Goal: Check status: Check status

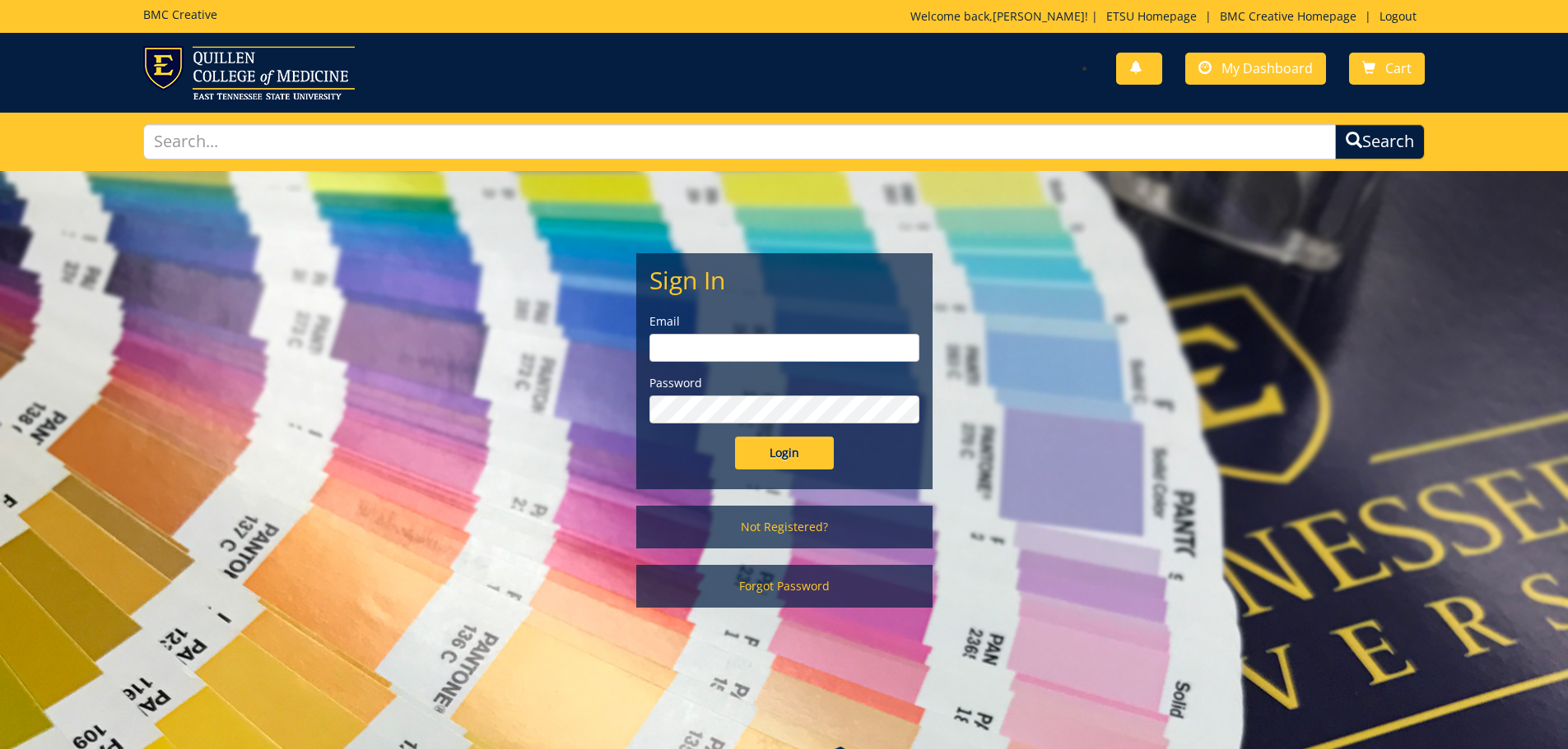
click at [740, 341] on input "email" at bounding box center [784, 348] width 270 height 28
type input "[EMAIL_ADDRESS][DOMAIN_NAME]"
click at [735, 437] on input "Login" at bounding box center [784, 454] width 99 height 33
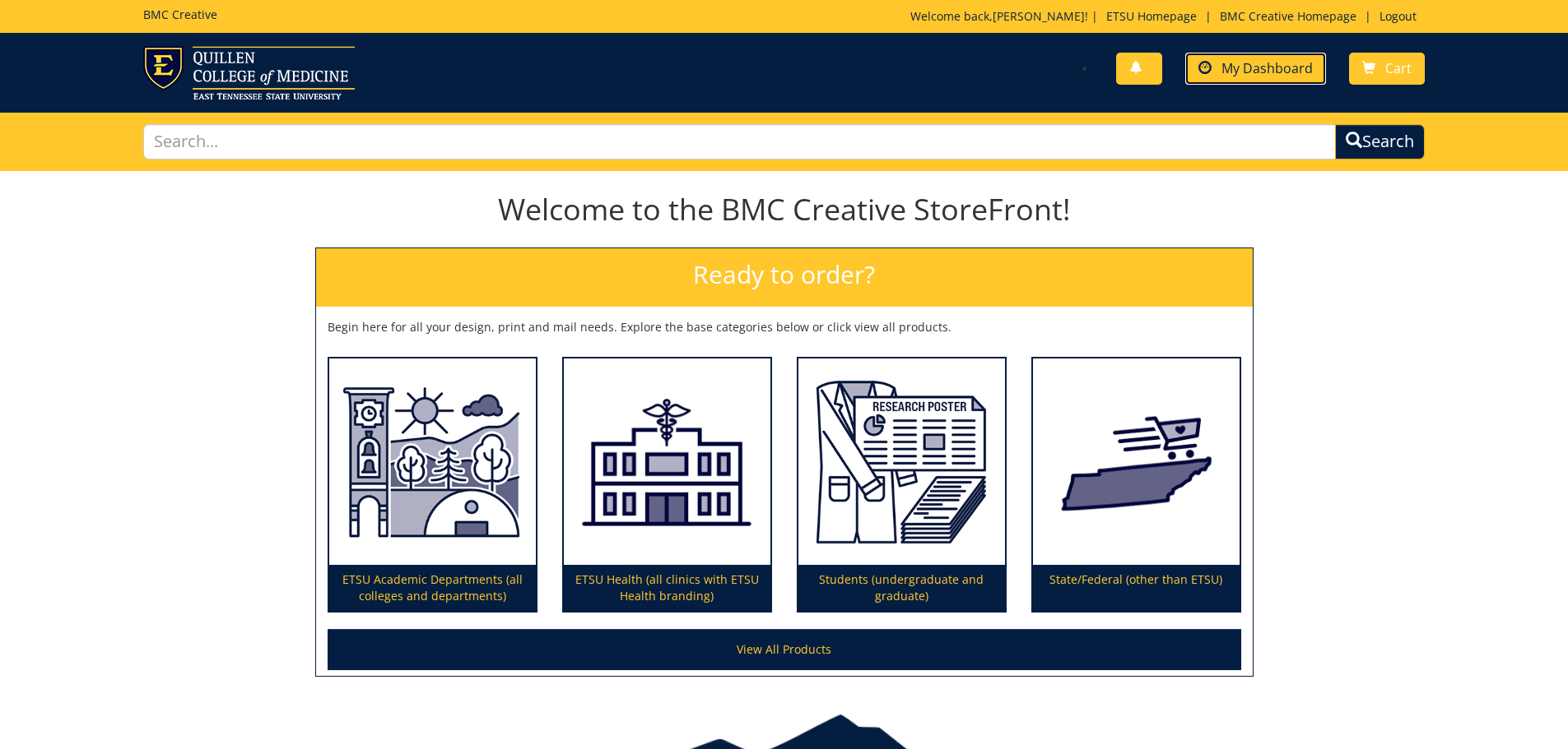
click at [1225, 76] on span "My Dashboard" at bounding box center [1267, 68] width 91 height 18
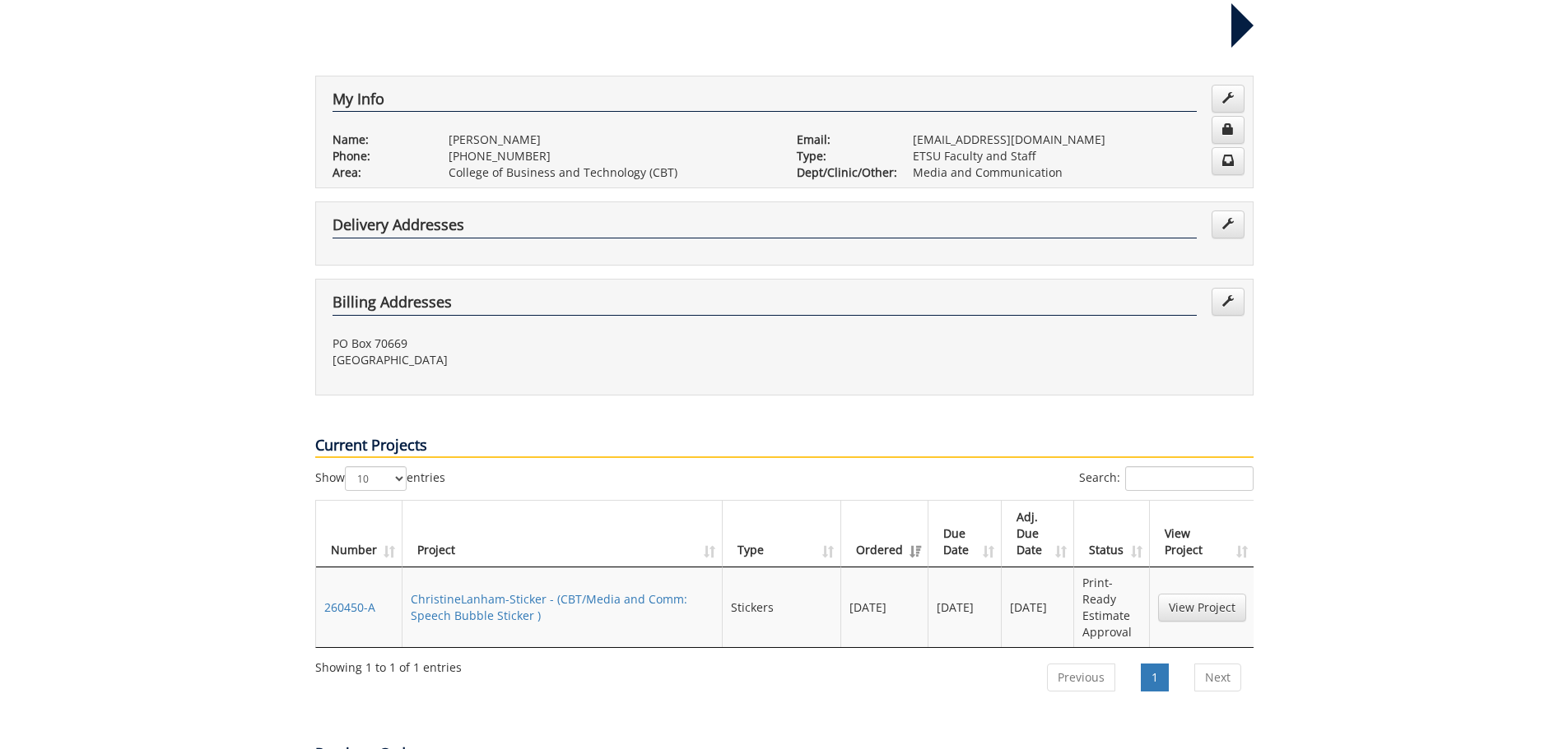
scroll to position [329, 0]
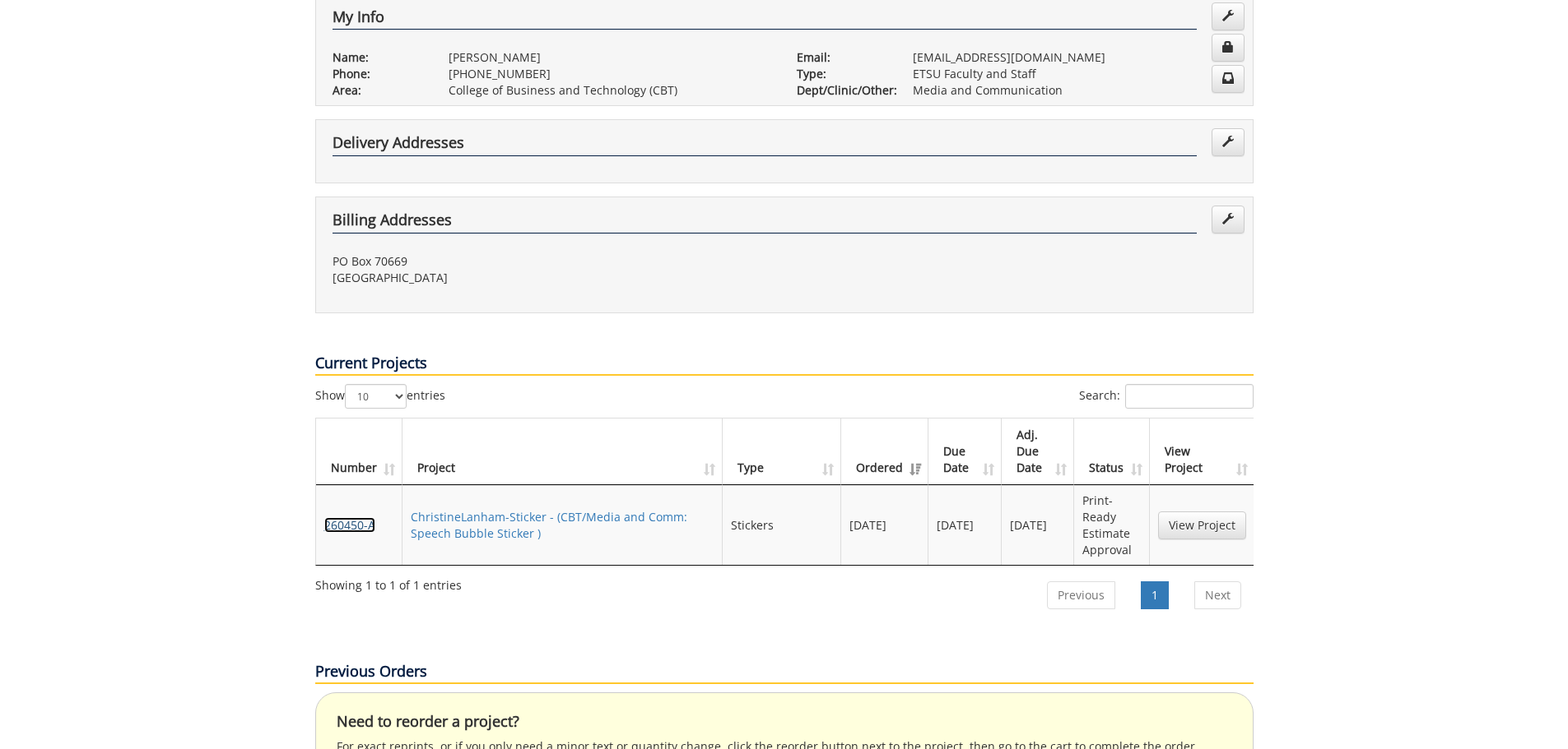
click at [343, 518] on link "260450-A" at bounding box center [350, 526] width 51 height 16
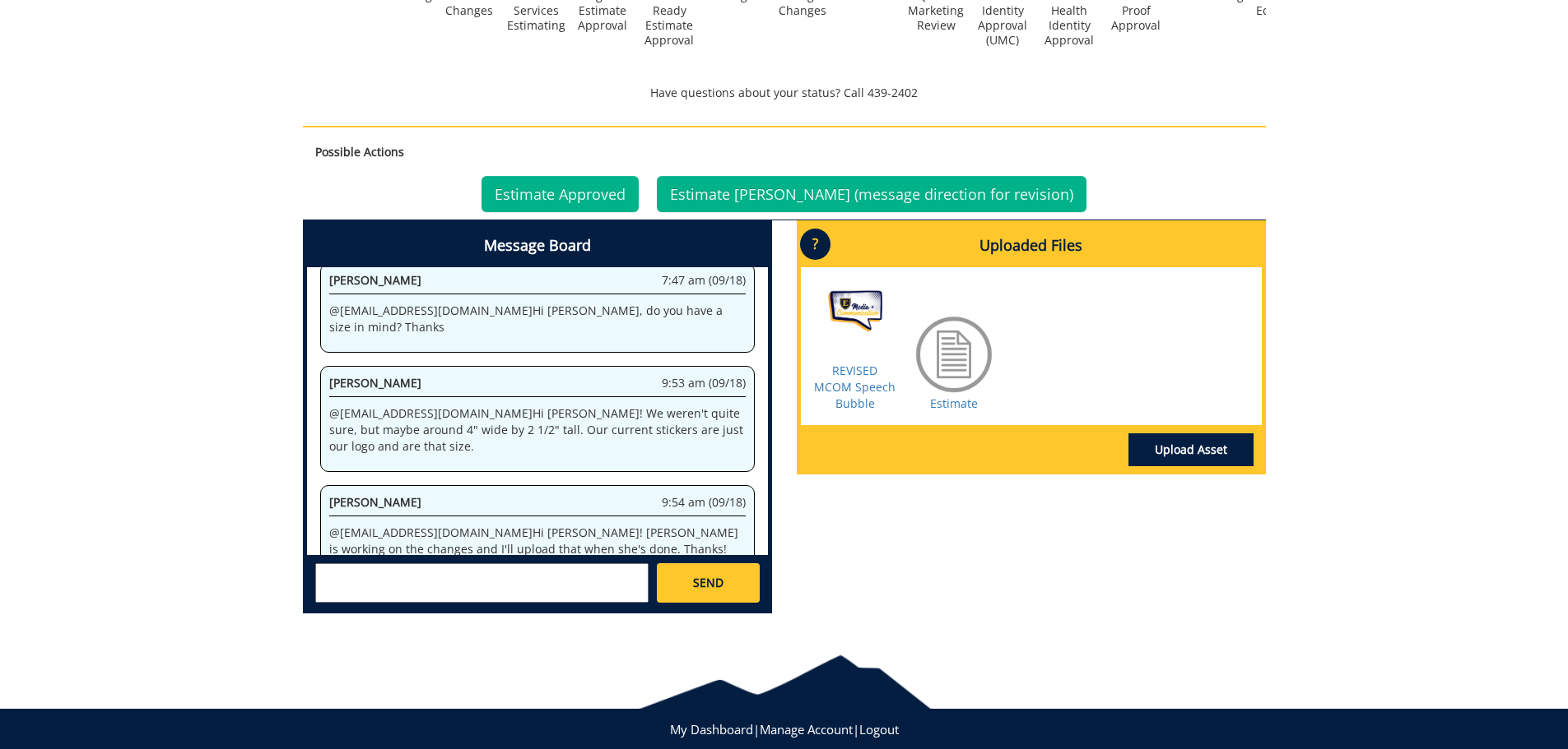
scroll to position [494, 0]
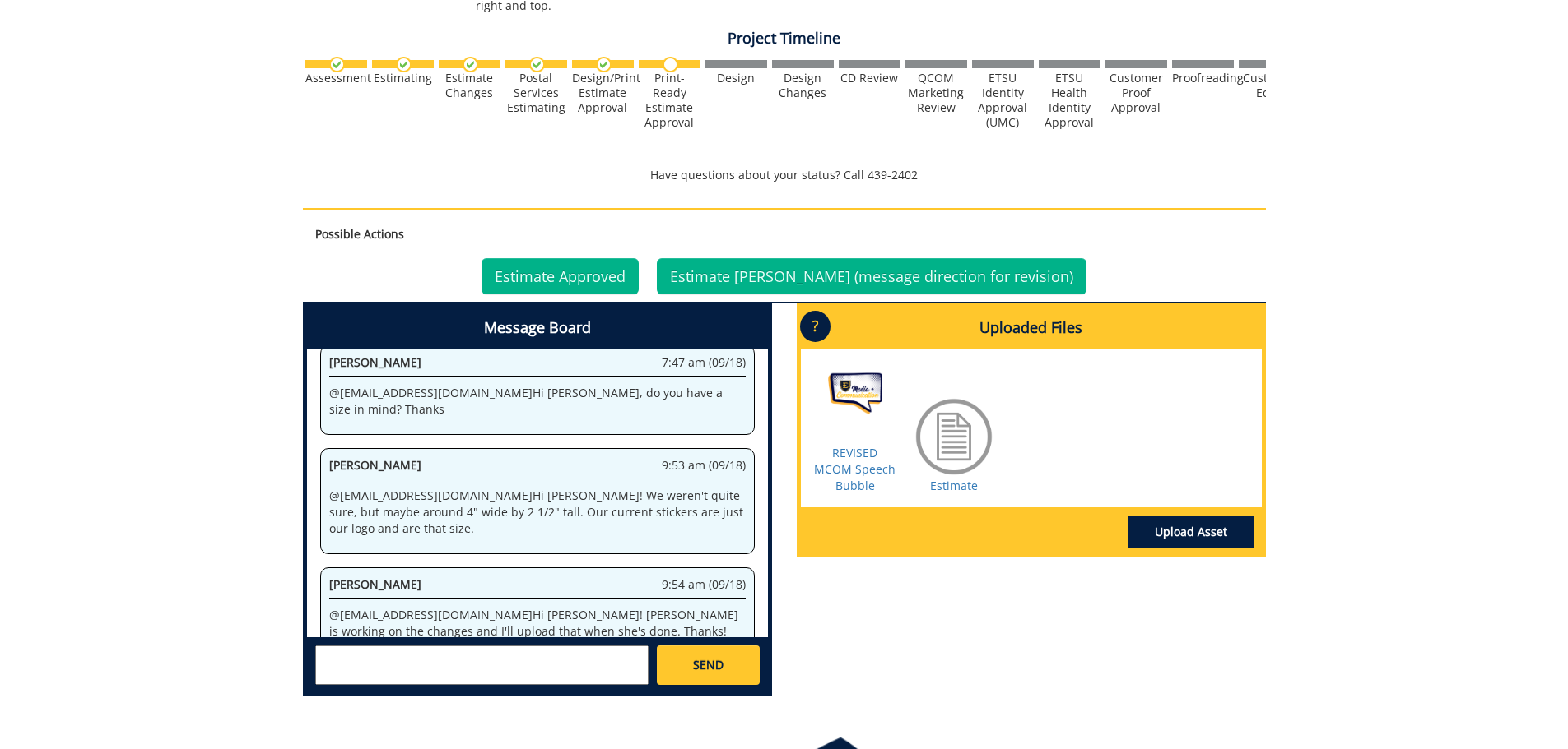
click at [950, 452] on div at bounding box center [954, 436] width 83 height 83
click at [952, 486] on link "Estimate" at bounding box center [954, 486] width 48 height 16
click at [933, 608] on div "Message Board System 1:57 pm (09/08) Welcome to the Project Messenger. All mess…" at bounding box center [784, 506] width 988 height 406
click at [855, 482] on link "REVISED MCOM Speech Bubble" at bounding box center [854, 469] width 82 height 49
click at [26, 399] on div "260450-A ChristineLanham-Sticker [CBT/Media and Comm: Speech Bubble Sticker] Es…" at bounding box center [784, 193] width 1568 height 1032
